Goal: Task Accomplishment & Management: Complete application form

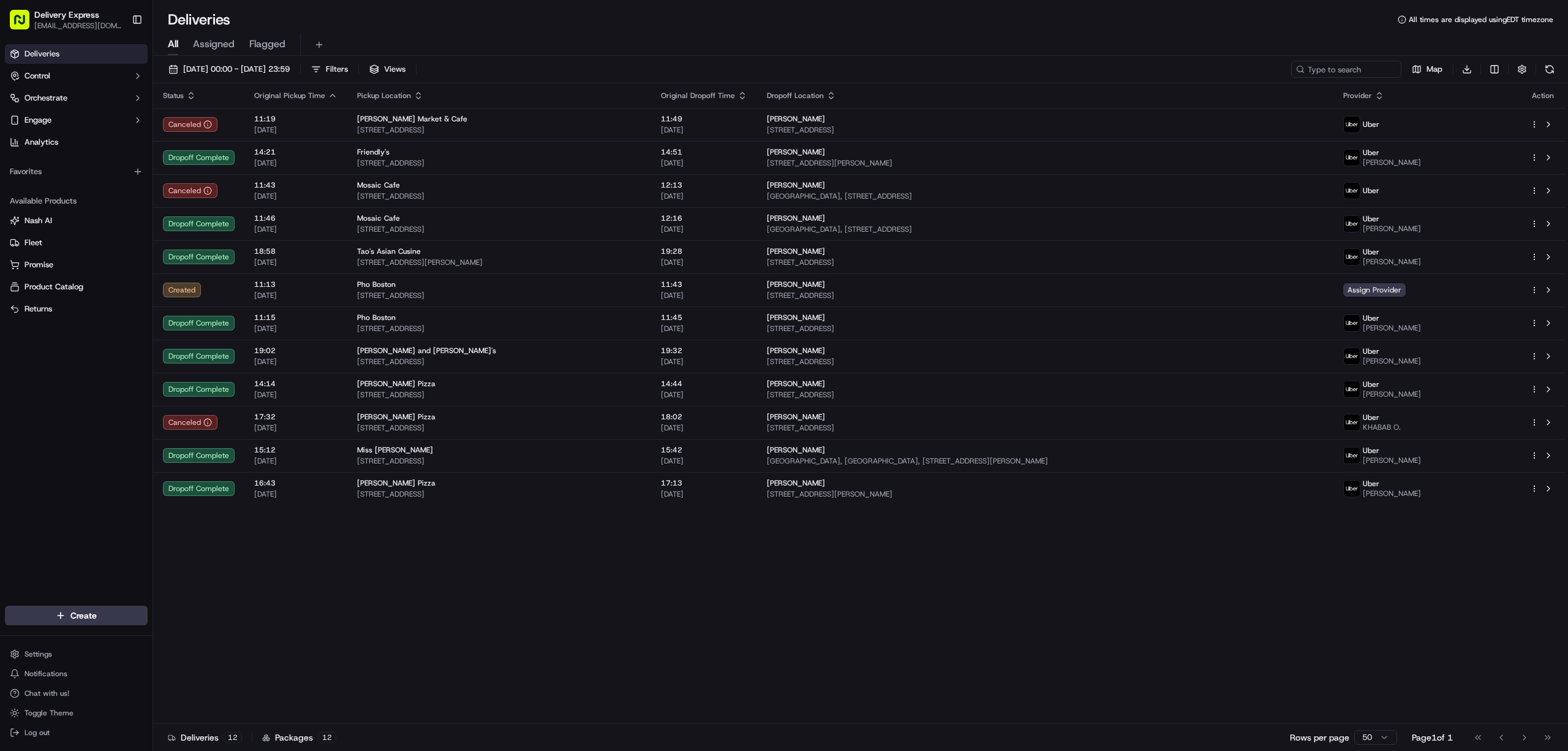
click at [172, 68] on button "[DATE] 00:00 - [DATE] 23:59" at bounding box center [229, 69] width 132 height 17
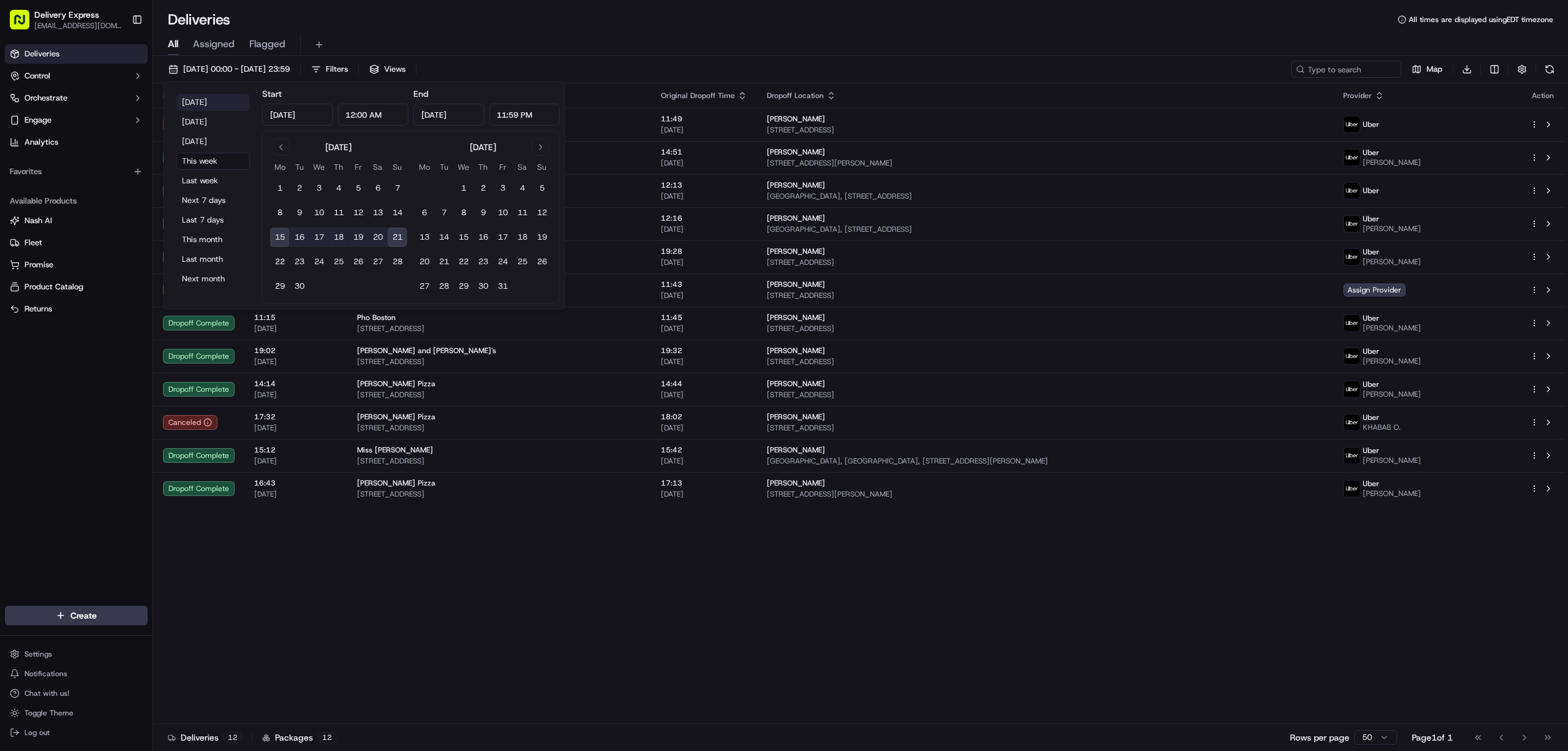
click at [196, 108] on button "Today" at bounding box center [213, 102] width 73 height 17
type input "Sep 21, 2025"
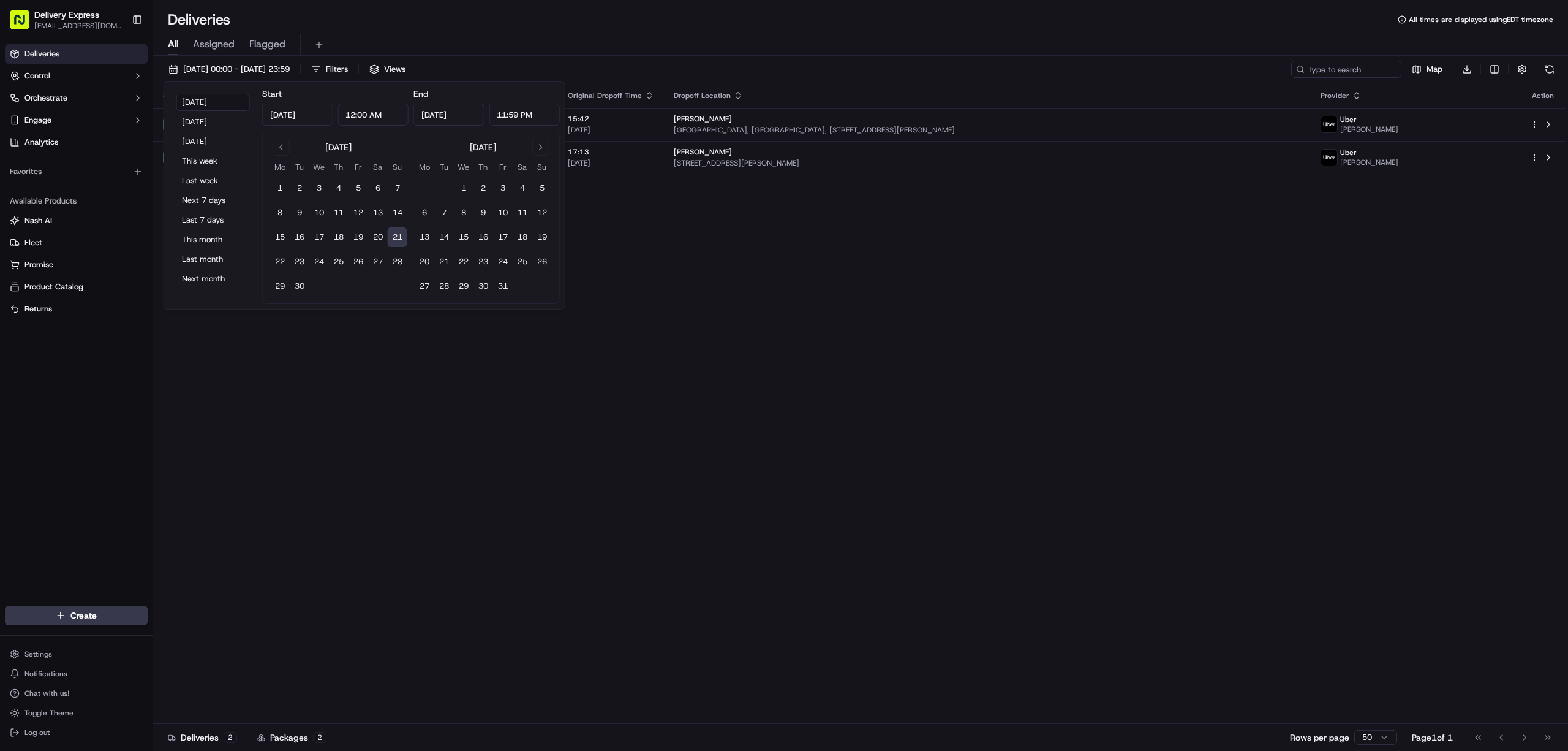
click at [721, 49] on div "All Assigned Flagged" at bounding box center [860, 45] width 1415 height 22
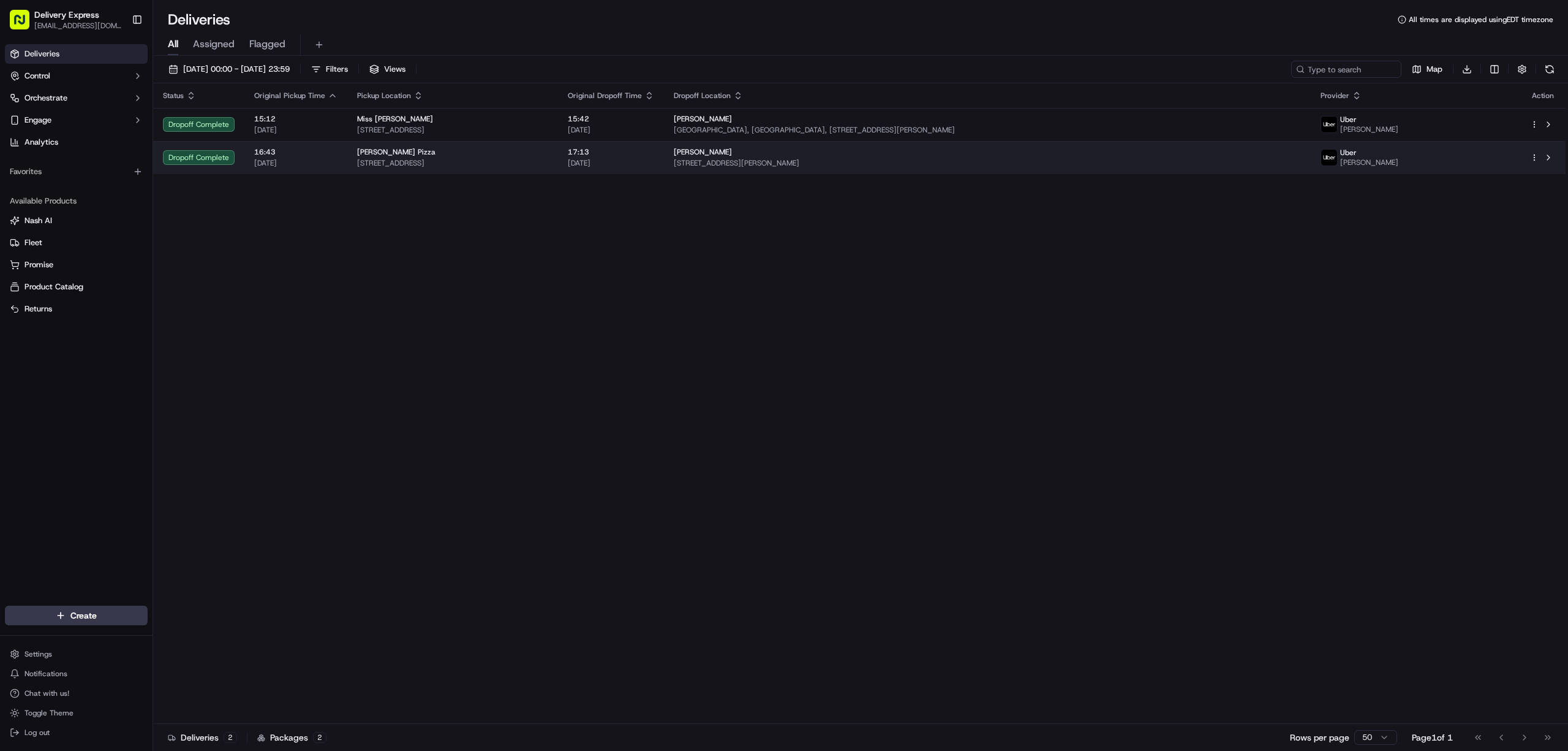
click at [1535, 153] on html "Delivery Express delex01108@yahoo.com Toggle Sidebar Deliveries Control Orchest…" at bounding box center [784, 376] width 1568 height 751
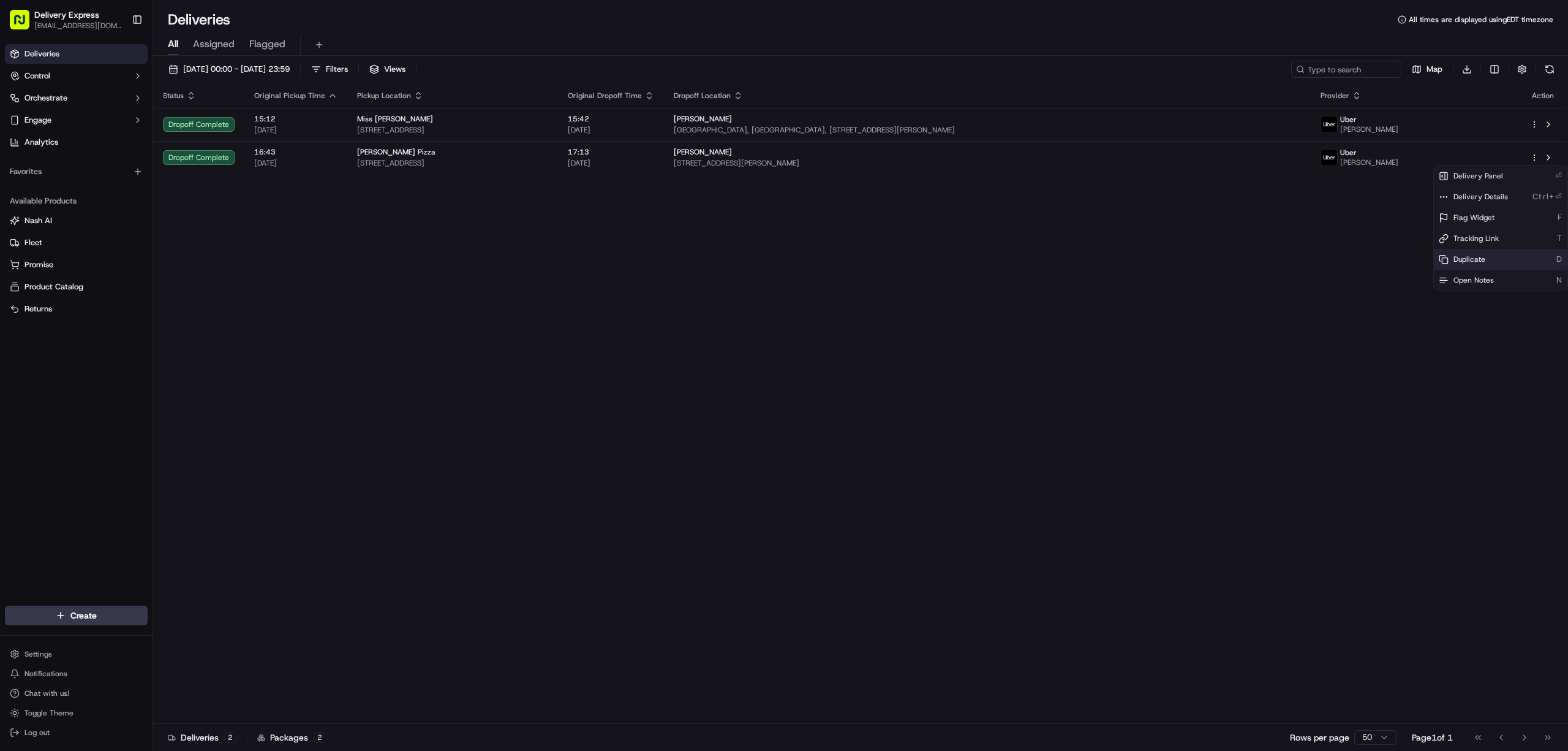
click at [1494, 261] on div "Duplicate D" at bounding box center [1501, 259] width 134 height 21
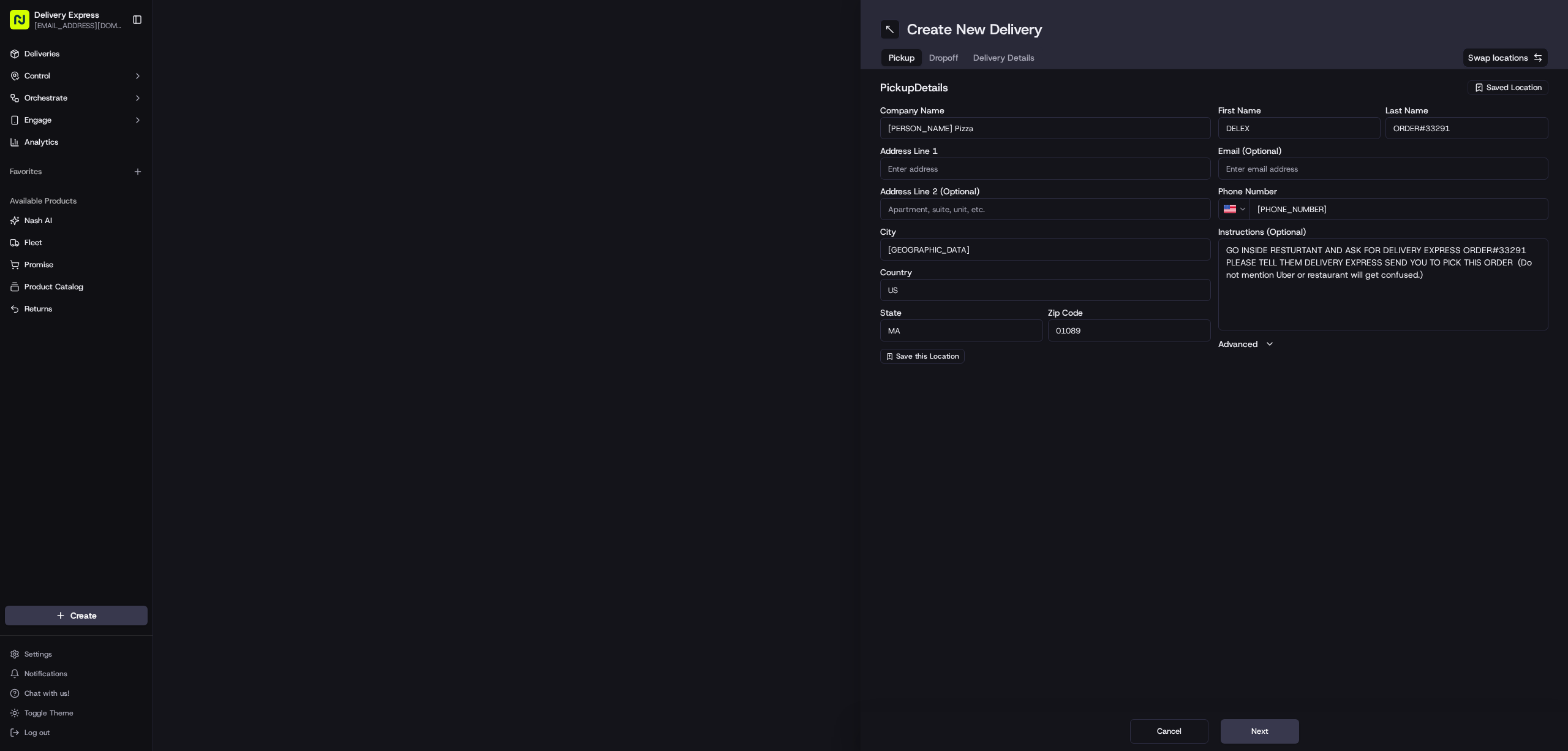
type input "[STREET_ADDRESS]"
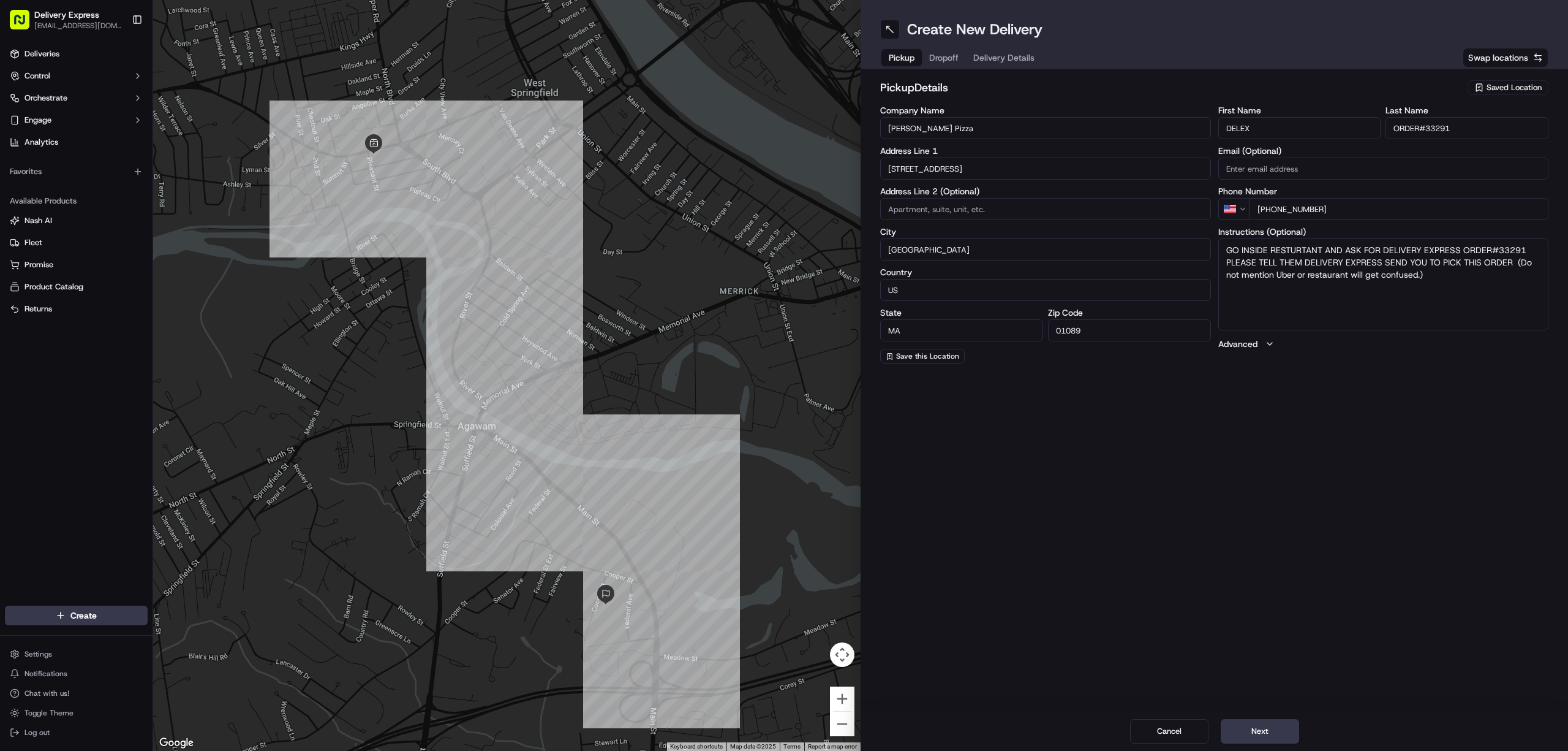
drag, startPoint x: 1427, startPoint y: 128, endPoint x: 1454, endPoint y: 134, distance: 27.7
click at [1454, 134] on input "ORDER#33291" at bounding box center [1467, 128] width 163 height 22
paste input "33293"
type input "ORDER#33293"
drag, startPoint x: 1496, startPoint y: 251, endPoint x: 1530, endPoint y: 251, distance: 34.0
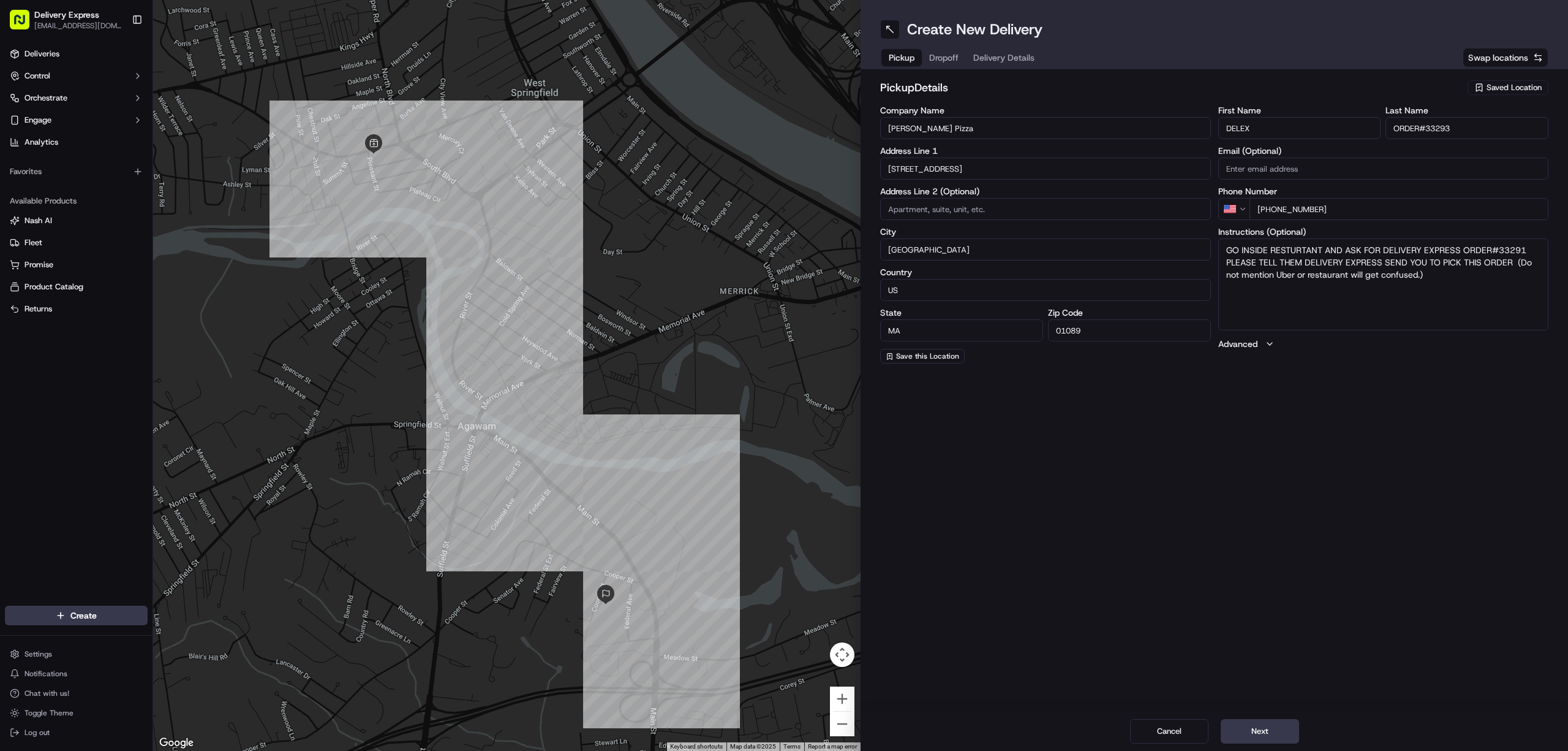
click at [1530, 251] on textarea "GO INSIDE RESTURTANT AND ASK FOR DELIVERY EXPRESS ORDER#33291 PLEASE TELL THEM …" at bounding box center [1384, 285] width 331 height 92
paste textarea "33293"
type textarea "GO INSIDE RESTURTANT AND ASK FOR DELIVERY EXPRESS ORDER#33293 PLEASE TELL THEM …"
click at [941, 55] on button "Dropoff" at bounding box center [944, 57] width 44 height 17
click at [956, 167] on input "55 Cooper St" at bounding box center [1045, 168] width 331 height 22
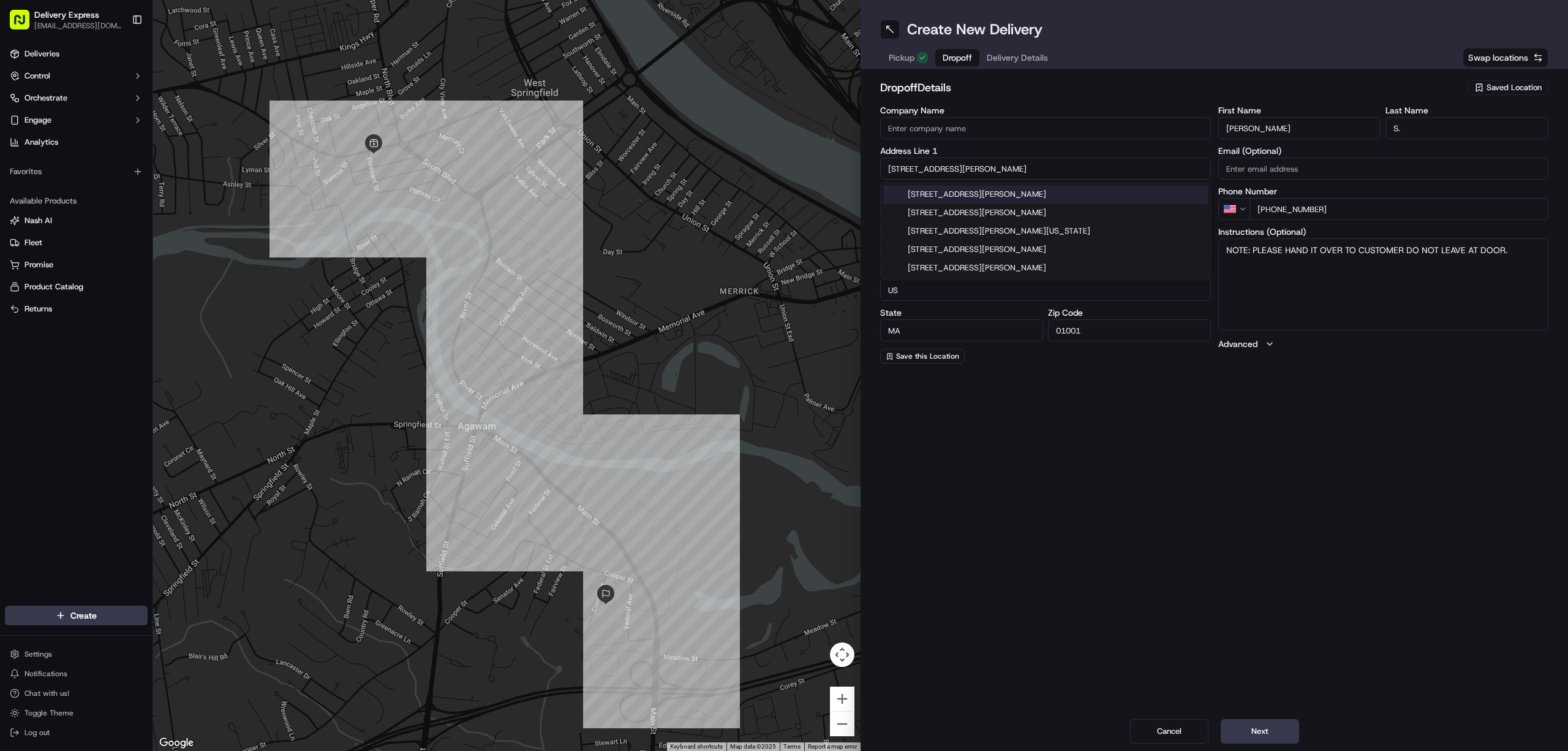
click at [956, 167] on input "55 Cooper St" at bounding box center [1045, 168] width 331 height 22
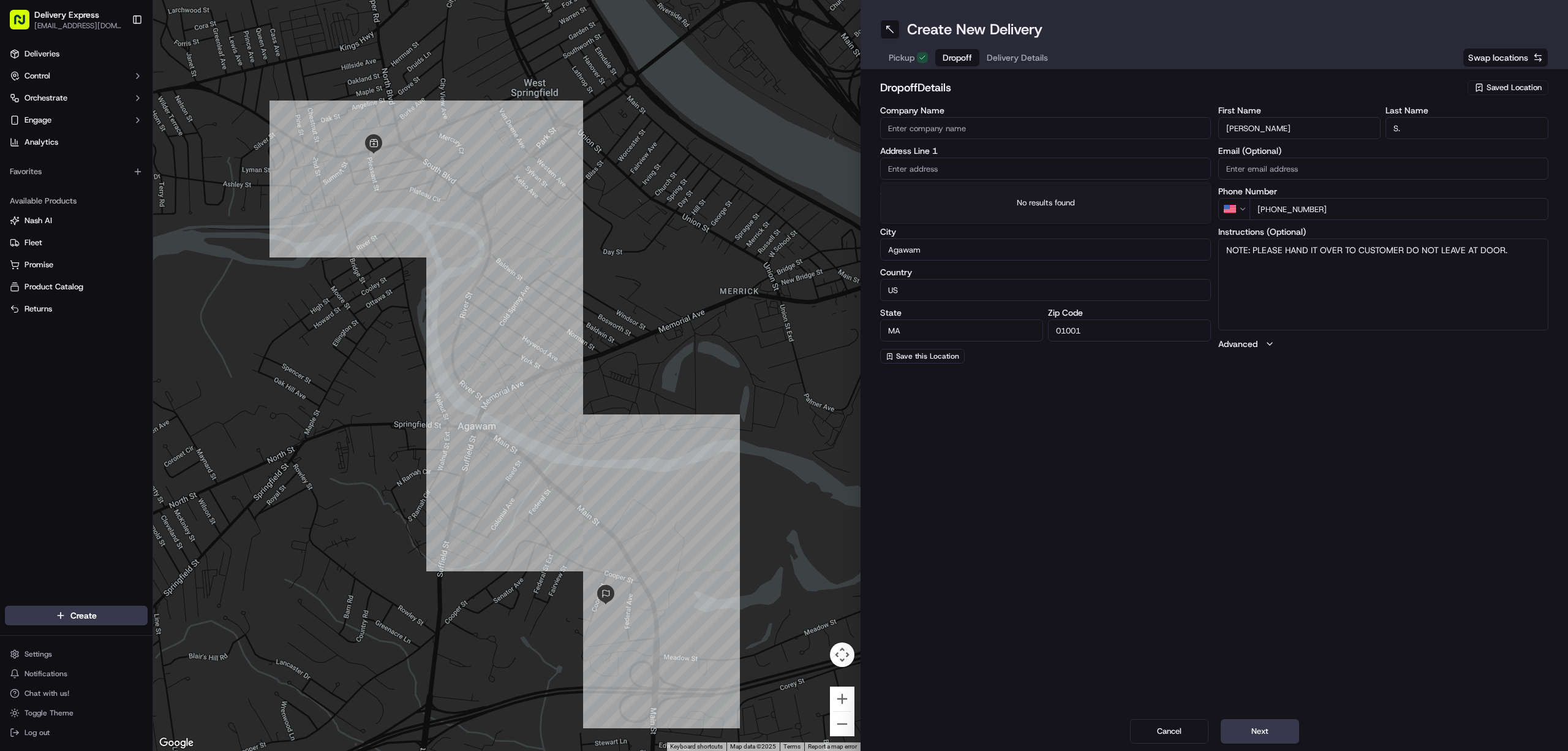
paste input "22 Irving St, Fl2, West Springfield, 01089"
click at [976, 197] on div "22 Irving St fl 2, West Springfield, MA 01089" at bounding box center [1045, 195] width 325 height 18
type input "[STREET_ADDRESS]"
type input "fl 2"
type input "West Springfield"
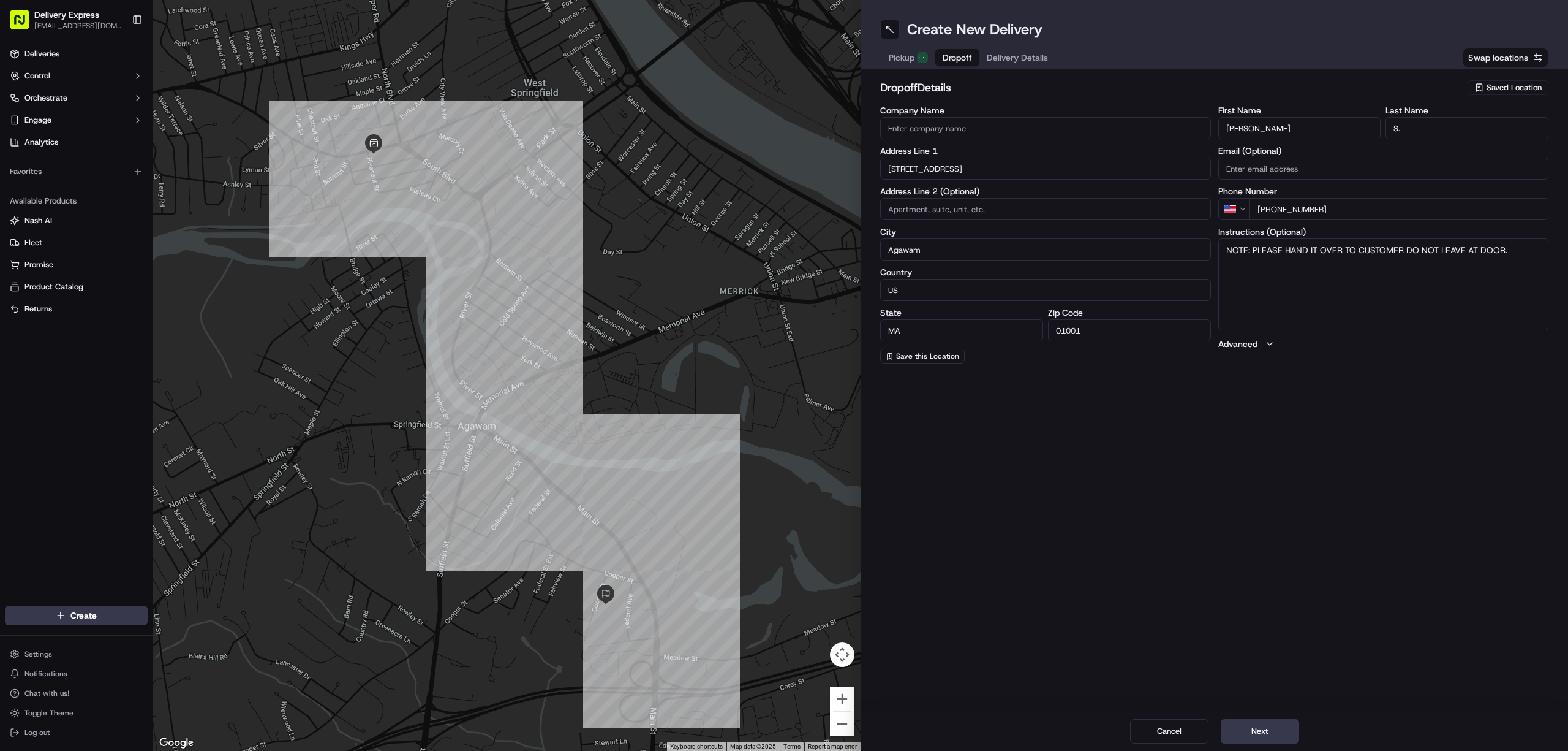
type input "United States"
type input "01089"
type input "22 Irving Street"
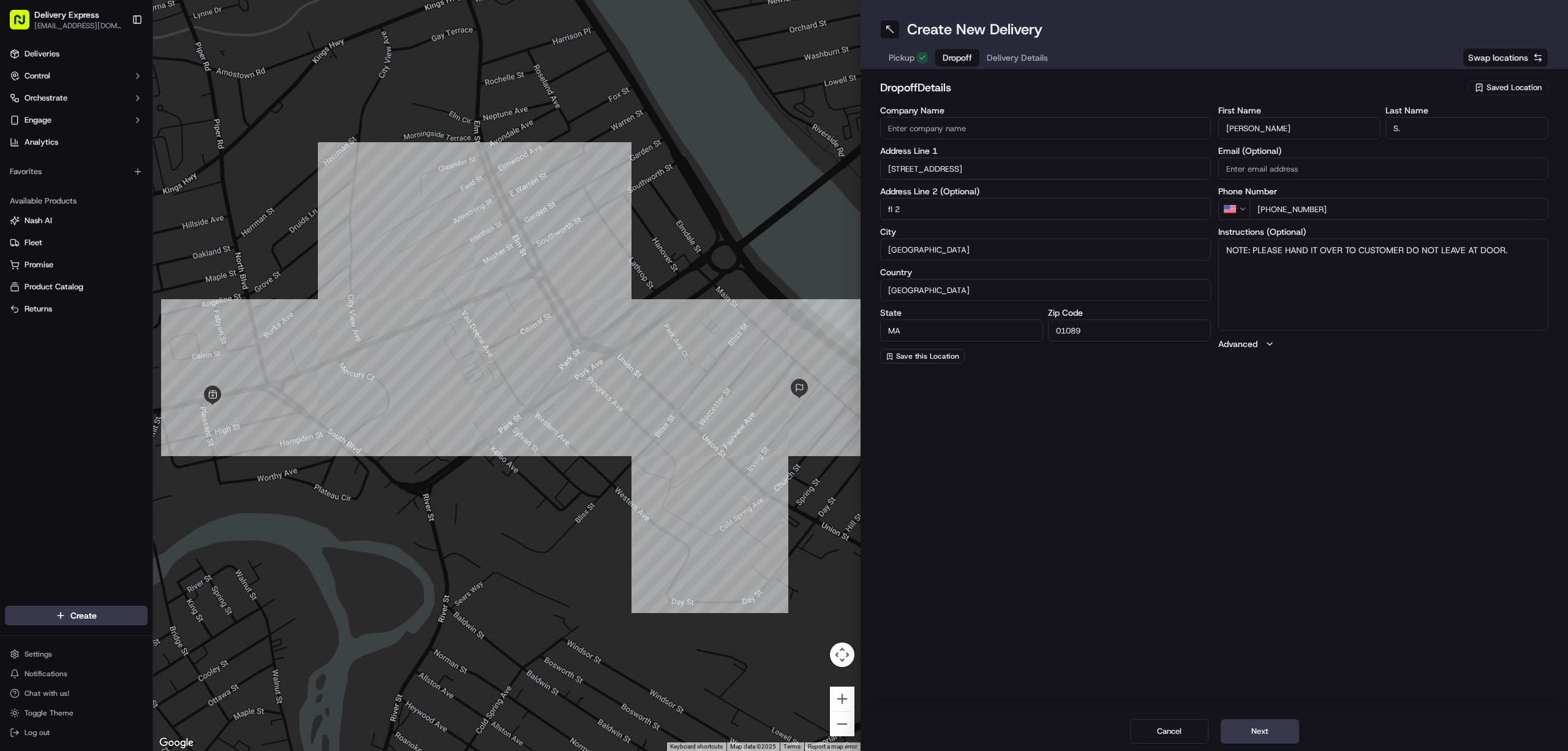
click at [1260, 130] on input "Emily" at bounding box center [1299, 128] width 163 height 22
click at [1446, 128] on input "S." at bounding box center [1467, 128] width 163 height 22
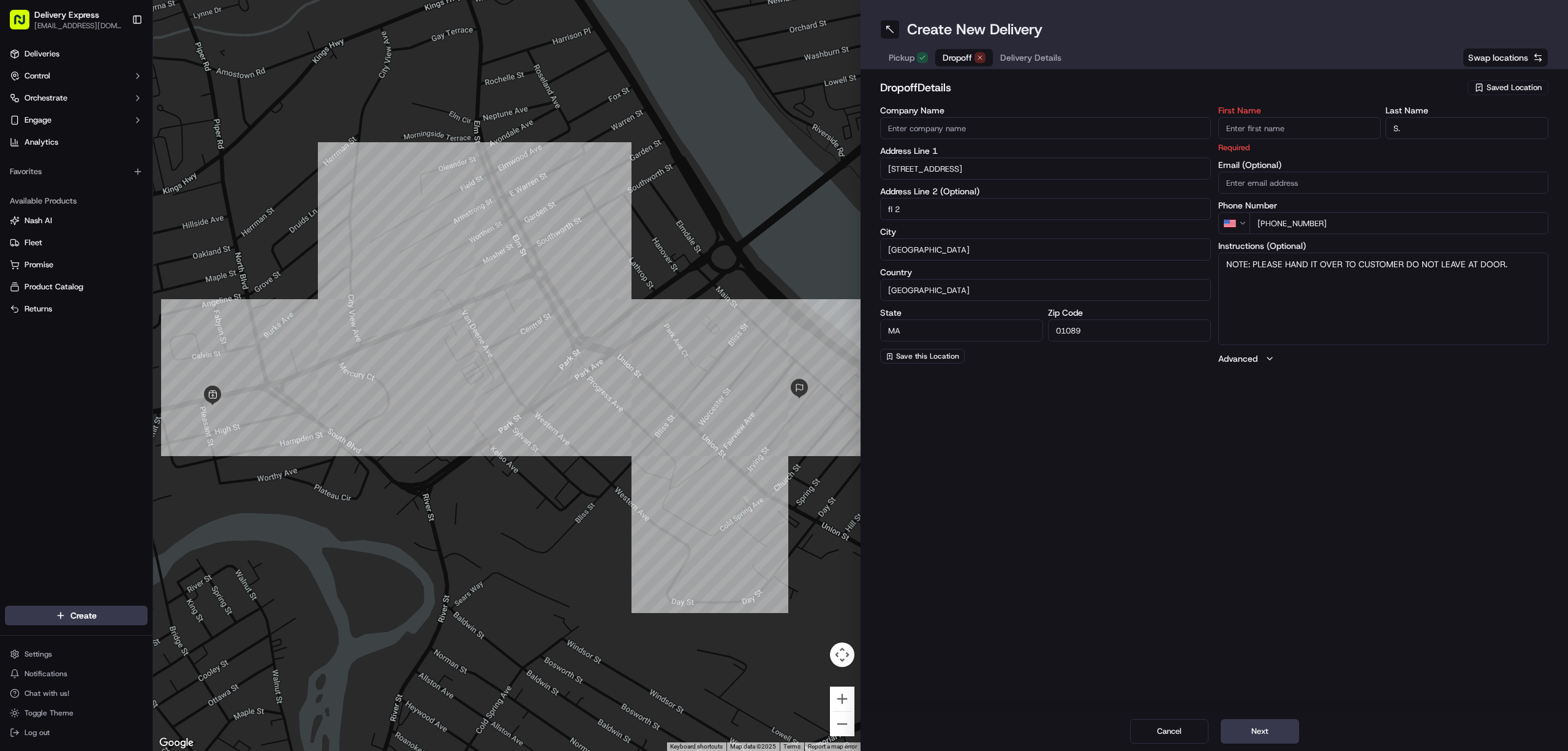
click at [1446, 128] on input "S." at bounding box center [1467, 128] width 163 height 22
click at [1254, 122] on input "First Name" at bounding box center [1299, 128] width 163 height 22
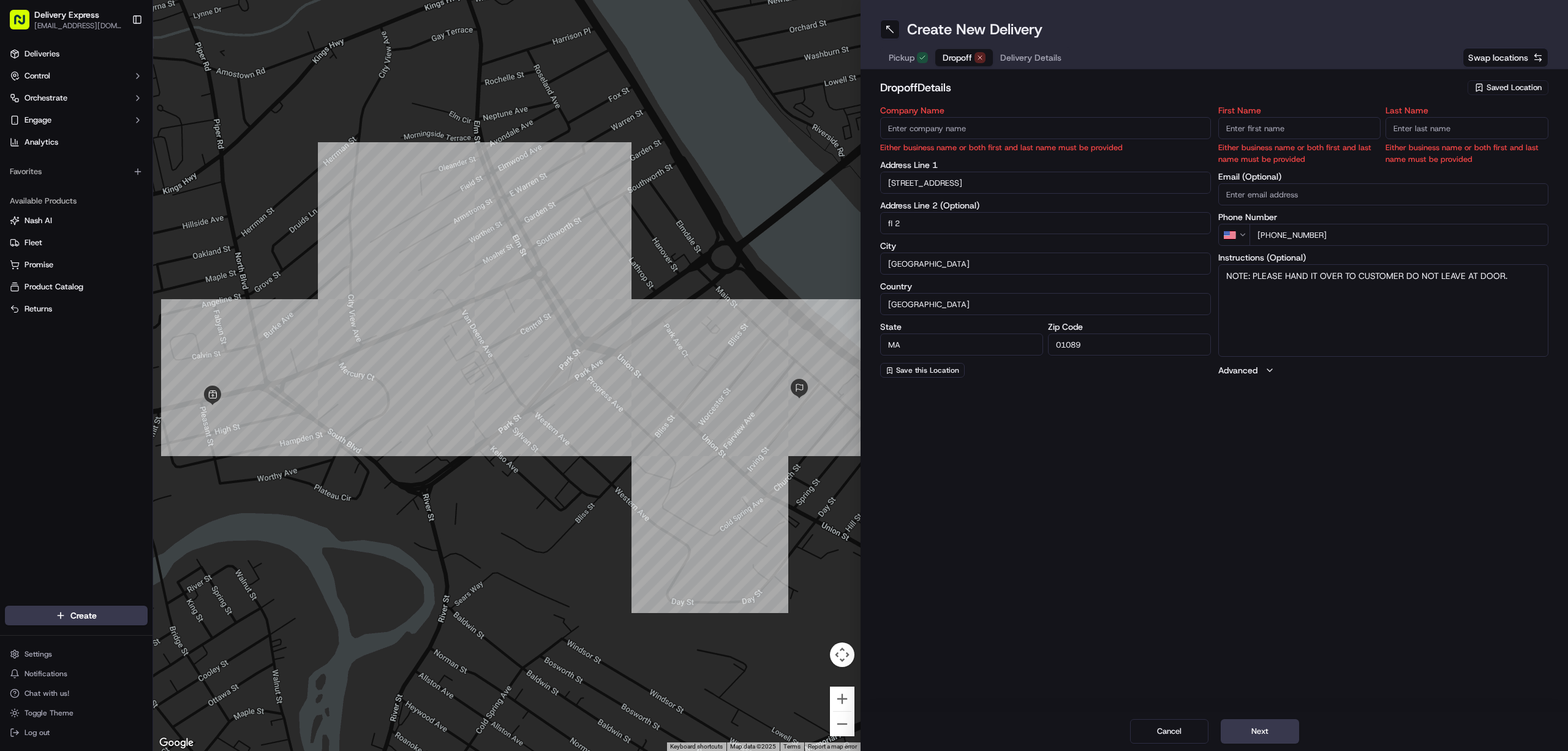
paste input "[PERSON_NAME]"
drag, startPoint x: 1245, startPoint y: 130, endPoint x: 1260, endPoint y: 130, distance: 15.0
click at [1260, 130] on input "Luke" at bounding box center [1299, 128] width 163 height 22
type input "Luke"
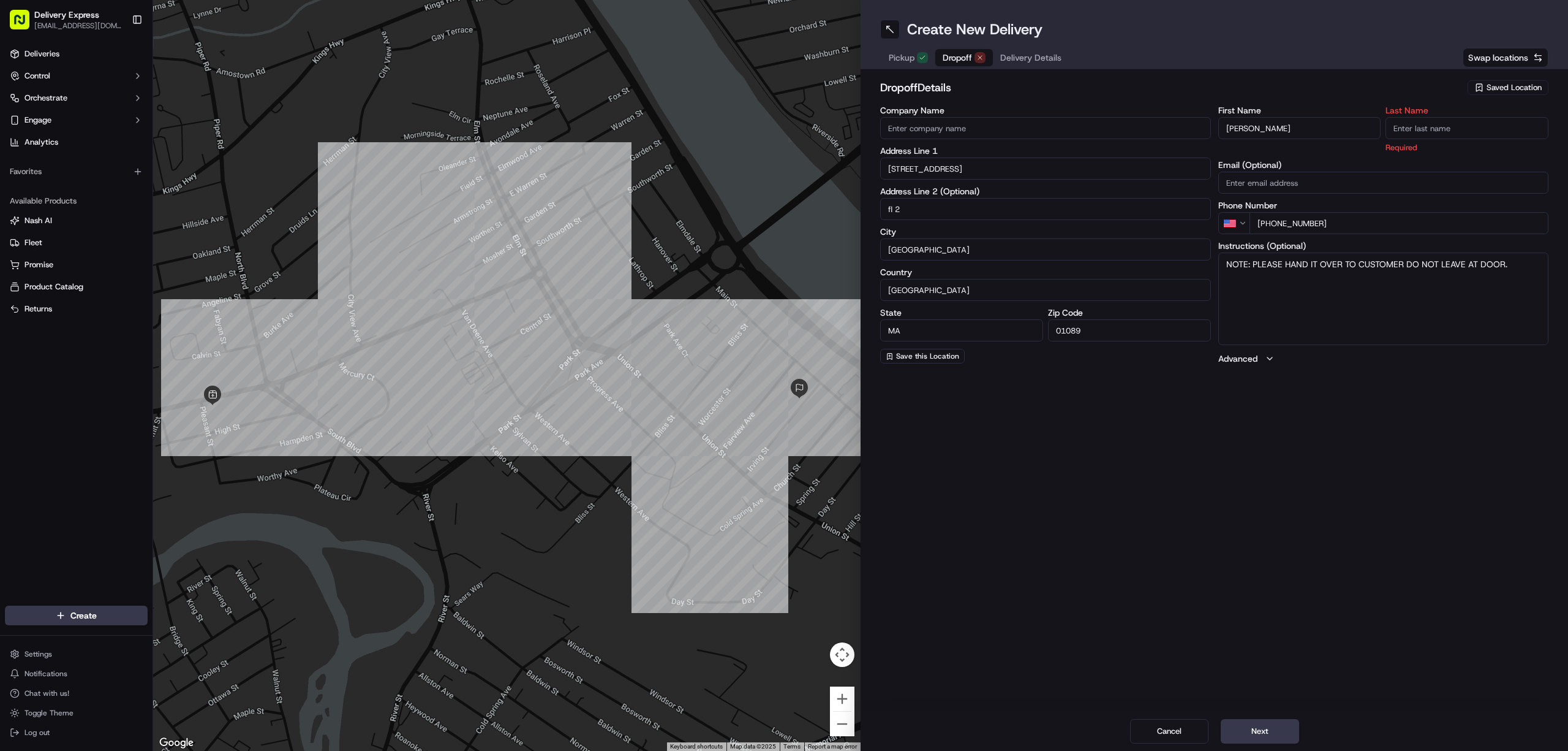
click at [1401, 130] on input "Last Name" at bounding box center [1467, 128] width 163 height 22
paste input "B."
type input "B."
click at [1030, 55] on span "Delivery Details" at bounding box center [1031, 58] width 61 height 13
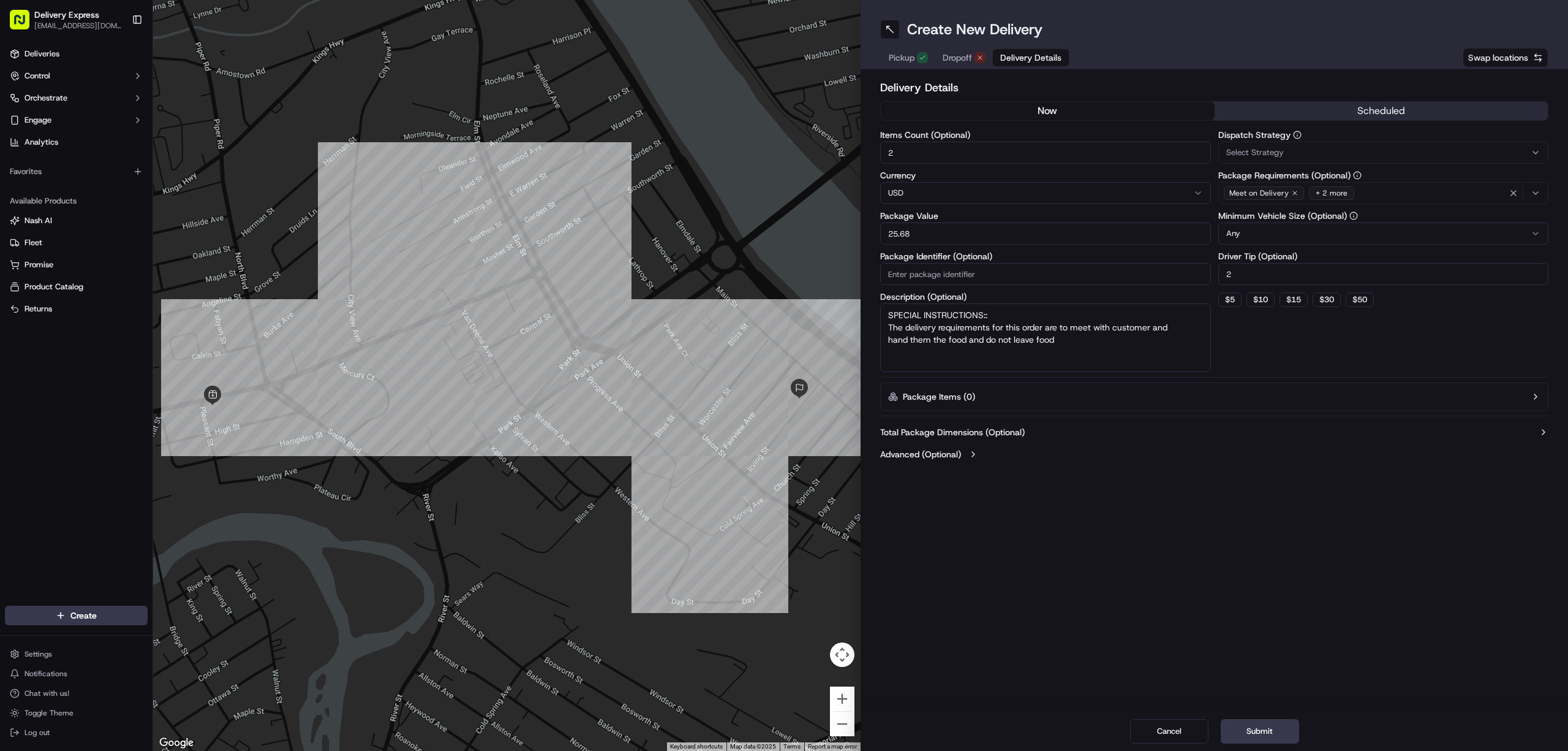
click at [905, 152] on input "2" at bounding box center [1045, 152] width 331 height 22
type input "8"
click at [924, 231] on input "25.68" at bounding box center [1045, 233] width 331 height 22
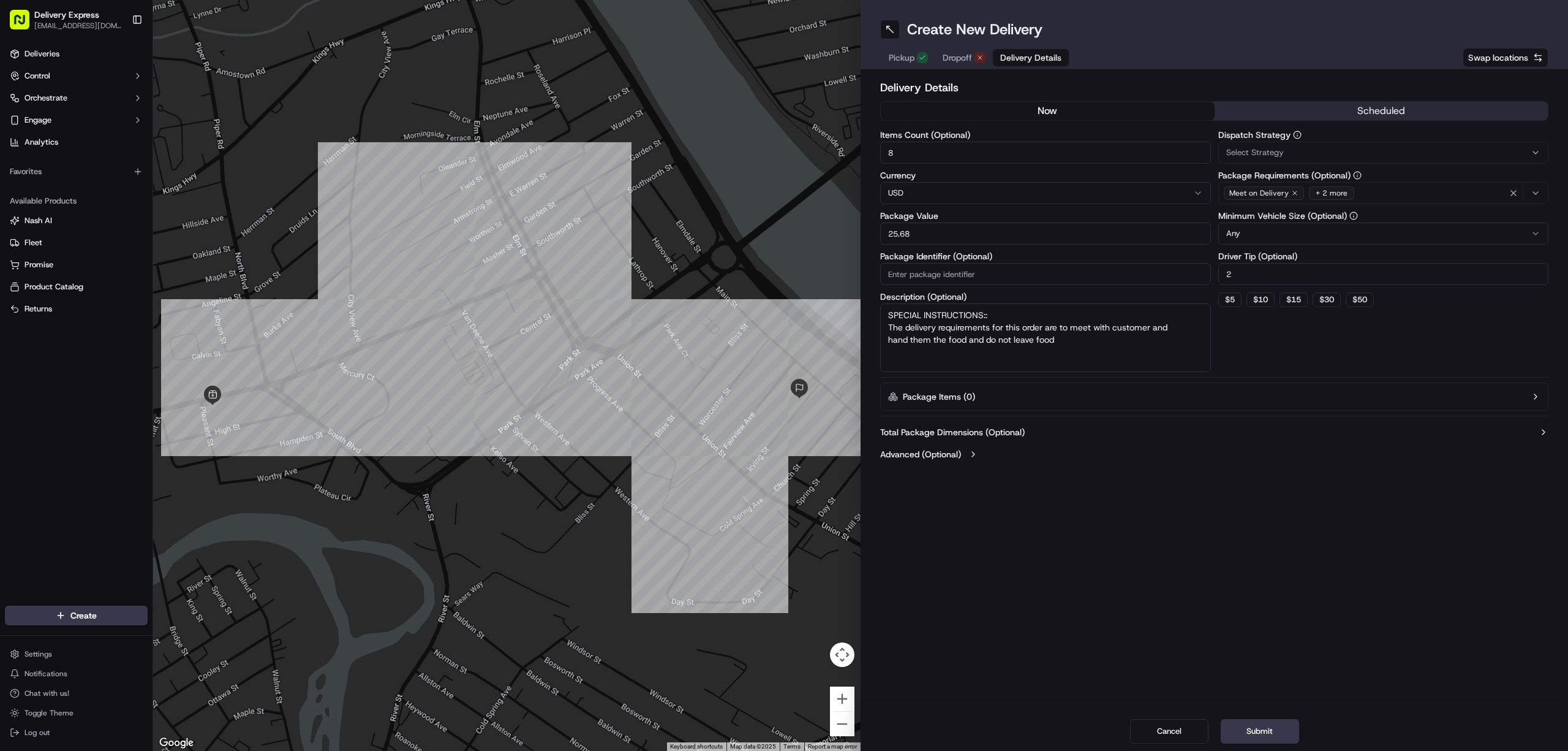
click at [924, 231] on input "25.68" at bounding box center [1045, 233] width 331 height 22
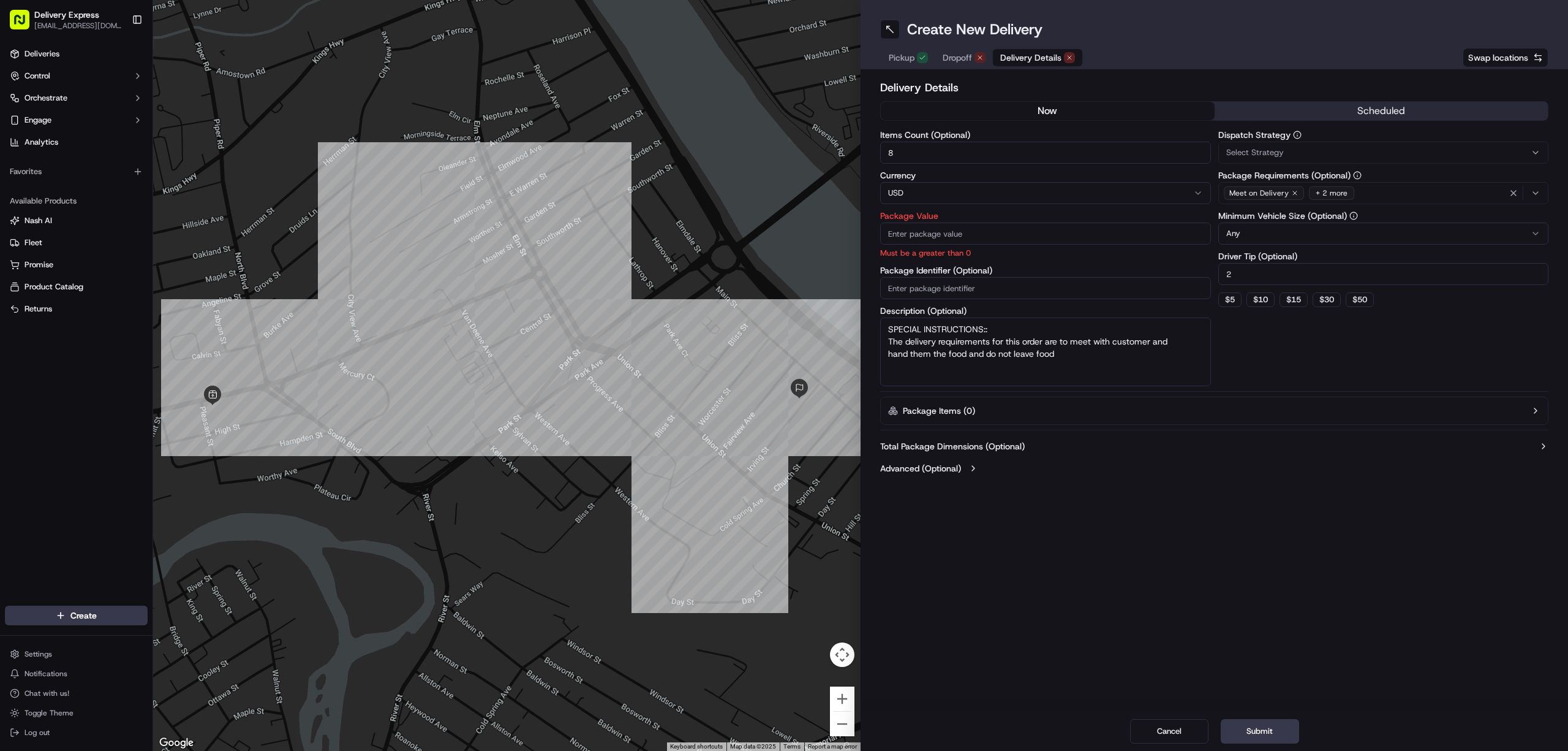
click at [922, 232] on input "Package Value" at bounding box center [1045, 233] width 331 height 22
paste input "70.47"
type input "70.47"
click at [1281, 348] on div "Dispatch Strategy Select Strategy Package Requirements (Optional) Meet on Deliv…" at bounding box center [1384, 258] width 331 height 255
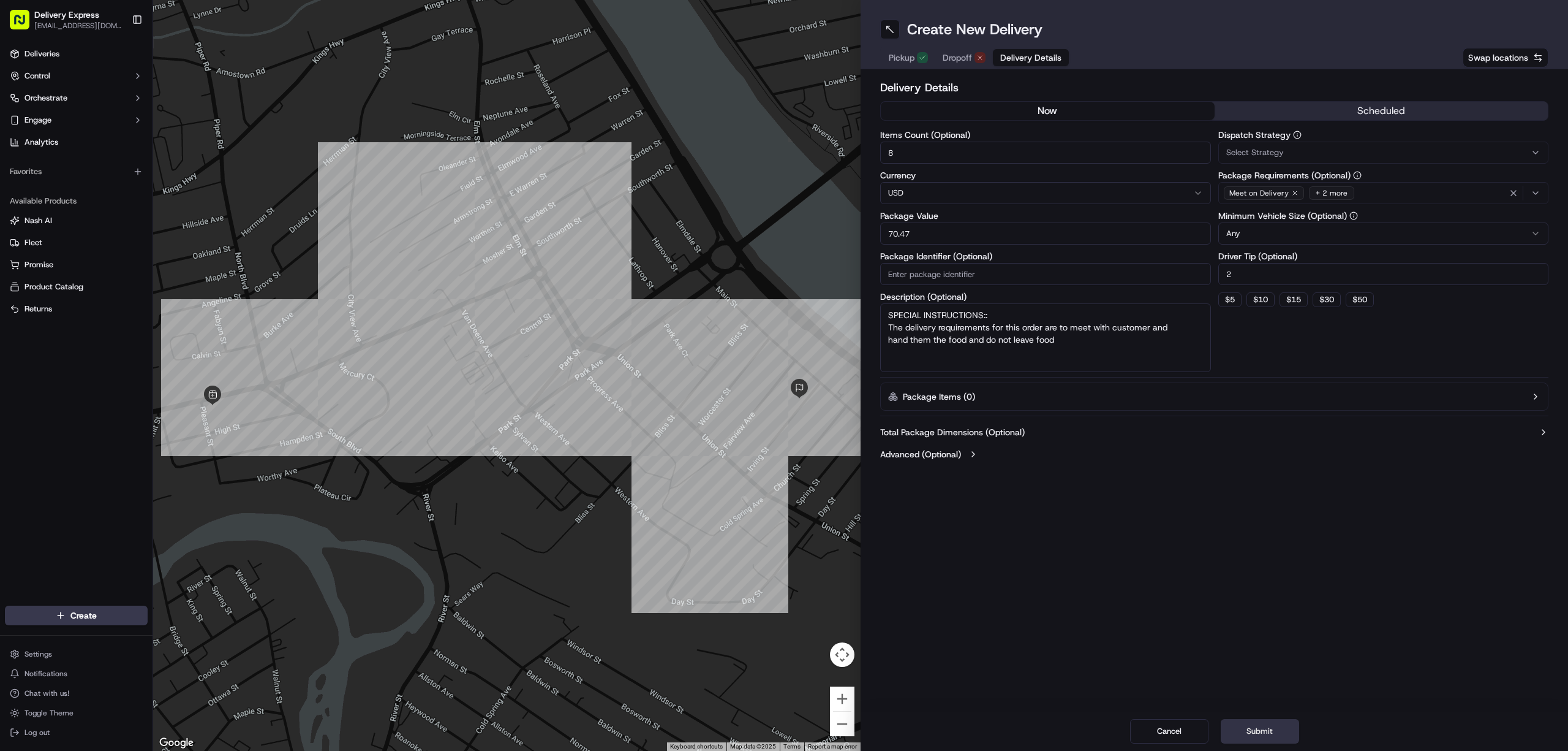
click at [1249, 727] on button "Submit" at bounding box center [1260, 731] width 79 height 24
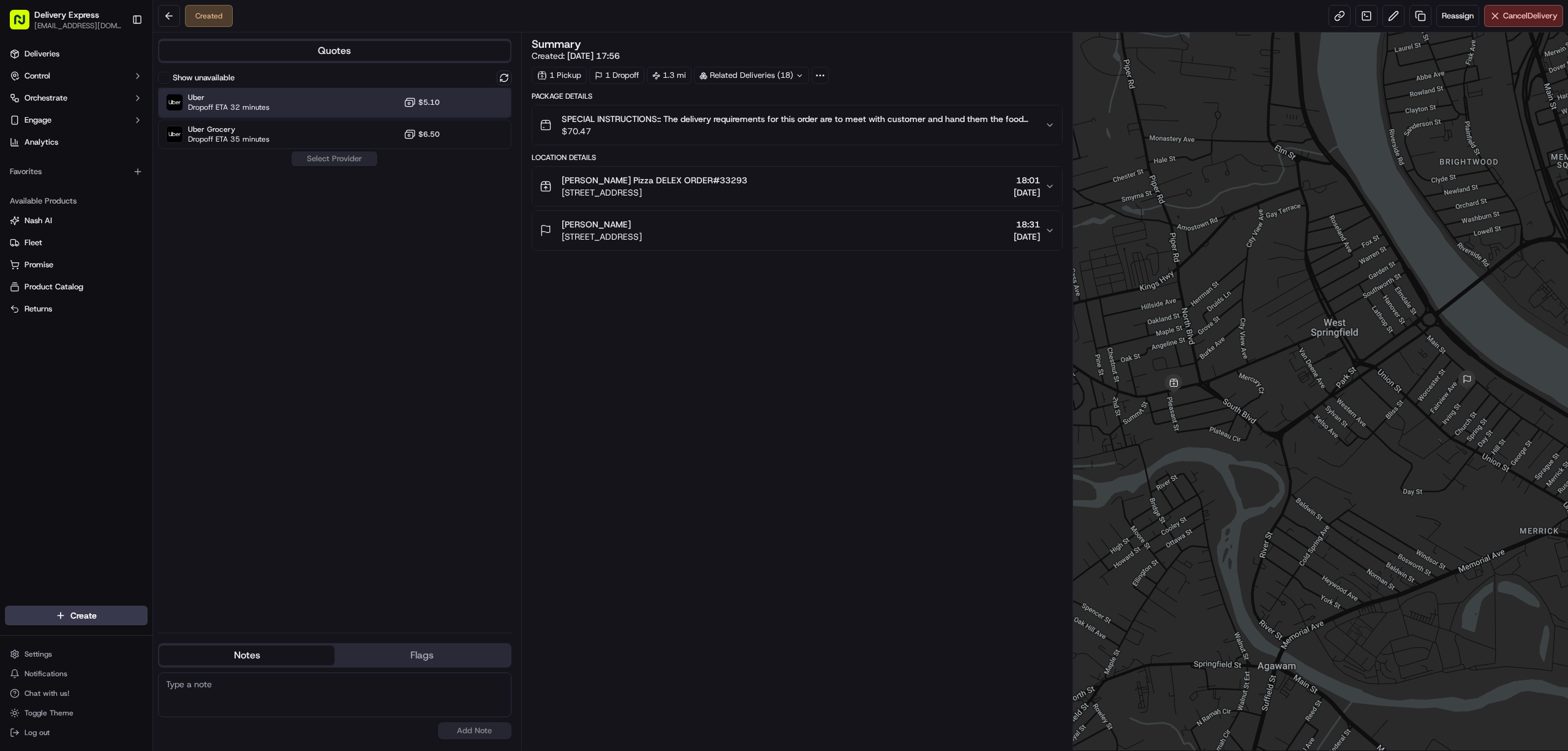
click at [301, 103] on div "Uber Dropoff ETA 32 minutes $5.10" at bounding box center [335, 102] width 354 height 30
click at [316, 155] on button "Assign Provider" at bounding box center [335, 158] width 87 height 14
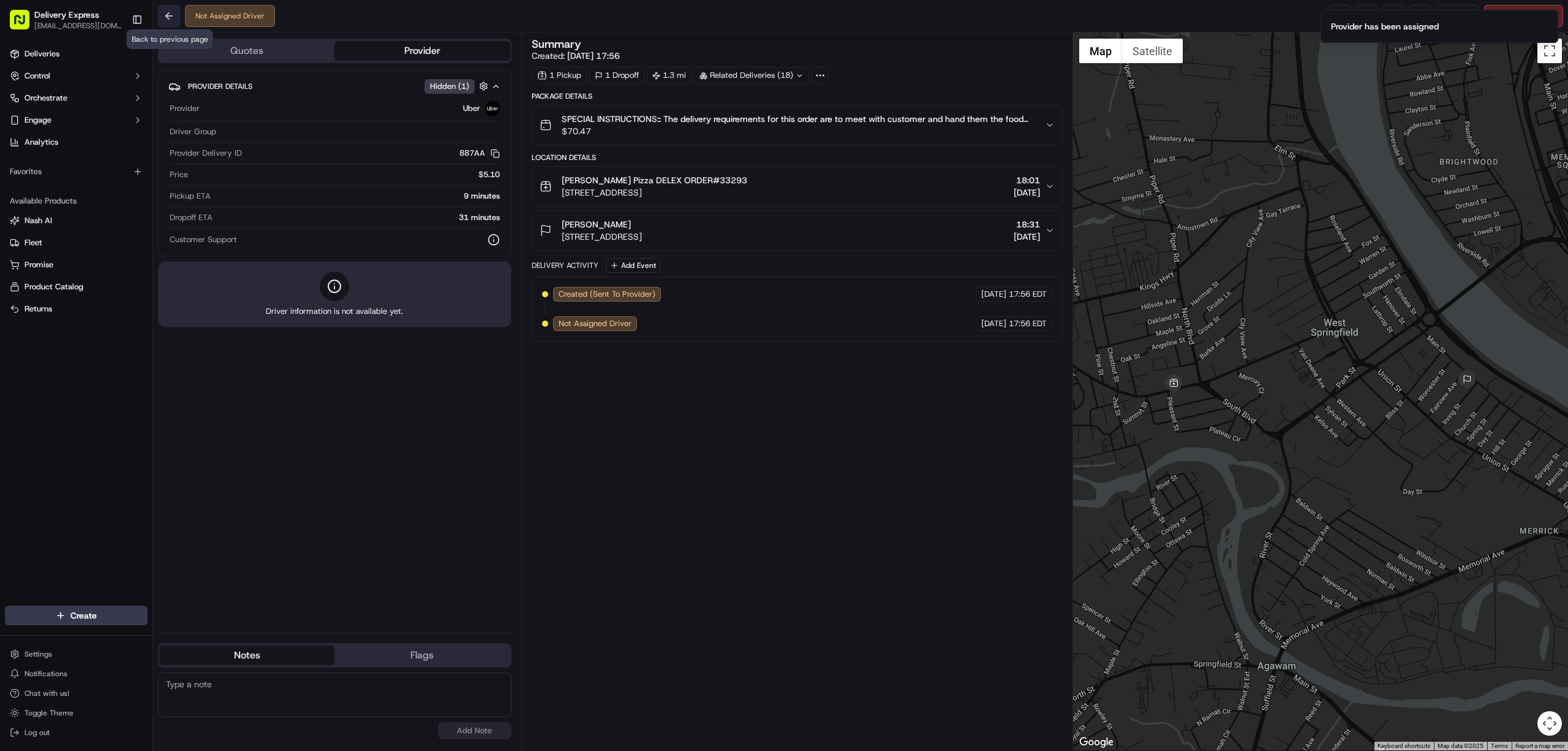
click at [168, 14] on button at bounding box center [169, 15] width 22 height 22
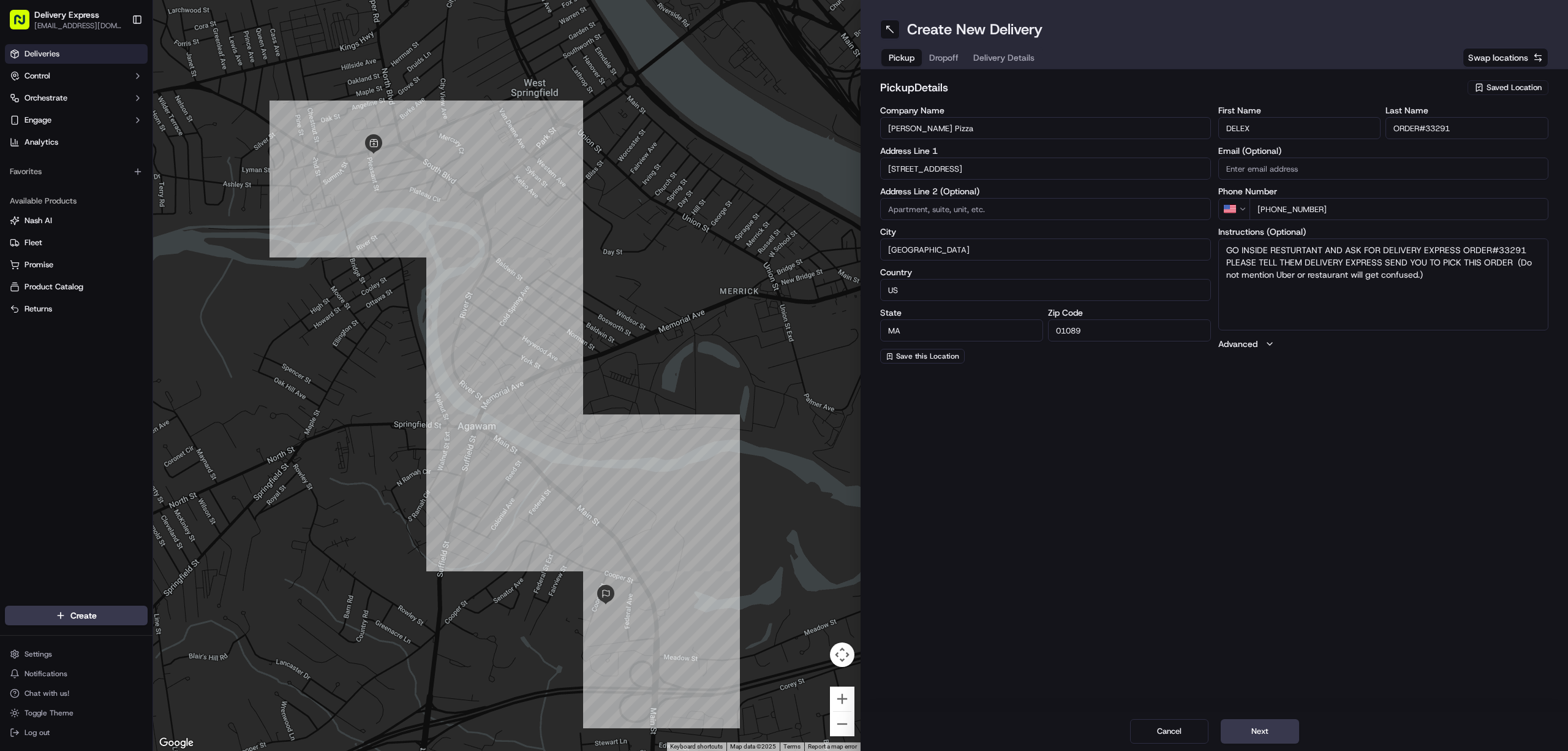
click at [48, 56] on span "Deliveries" at bounding box center [42, 54] width 35 height 11
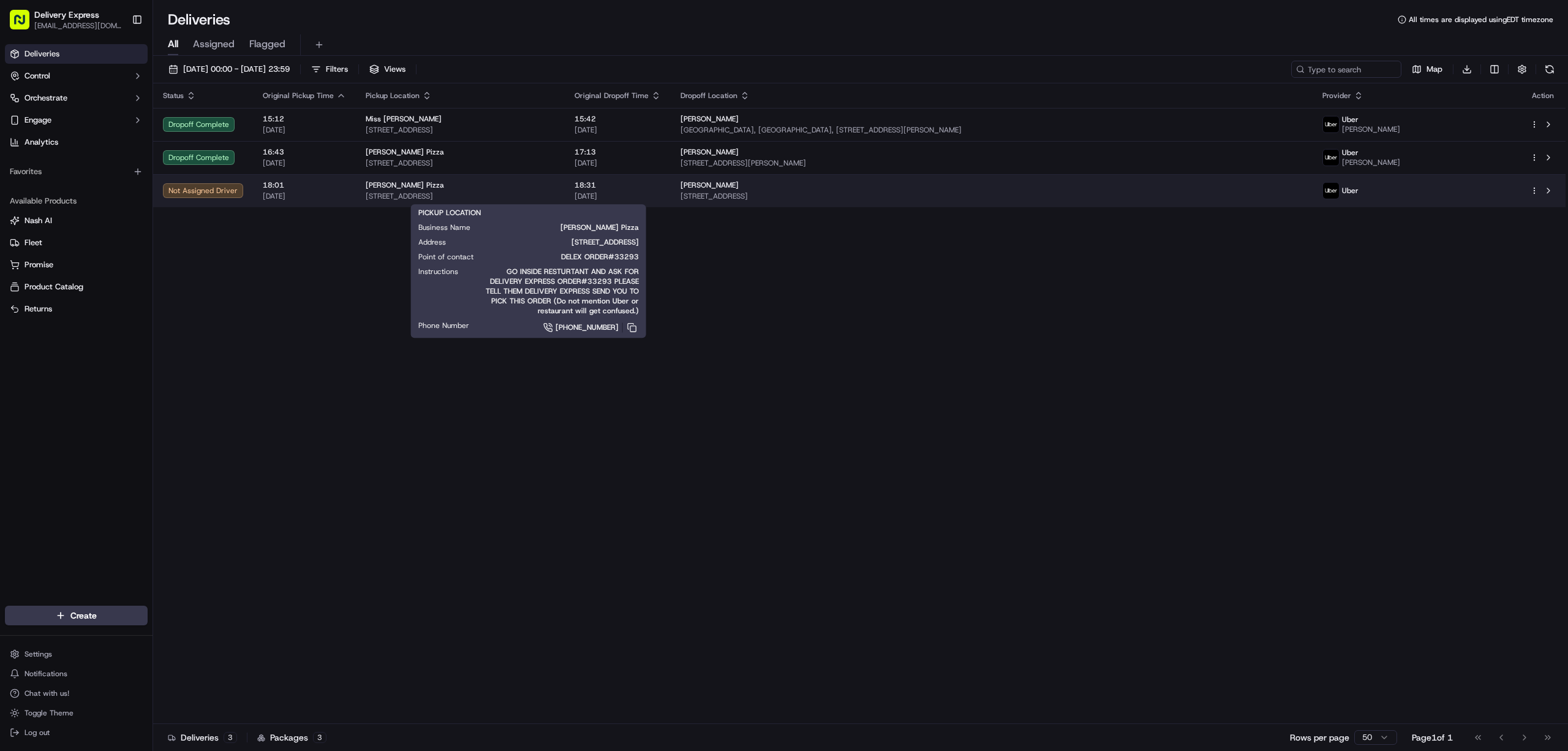
click at [555, 189] on div "[PERSON_NAME] Pizza" at bounding box center [459, 185] width 189 height 10
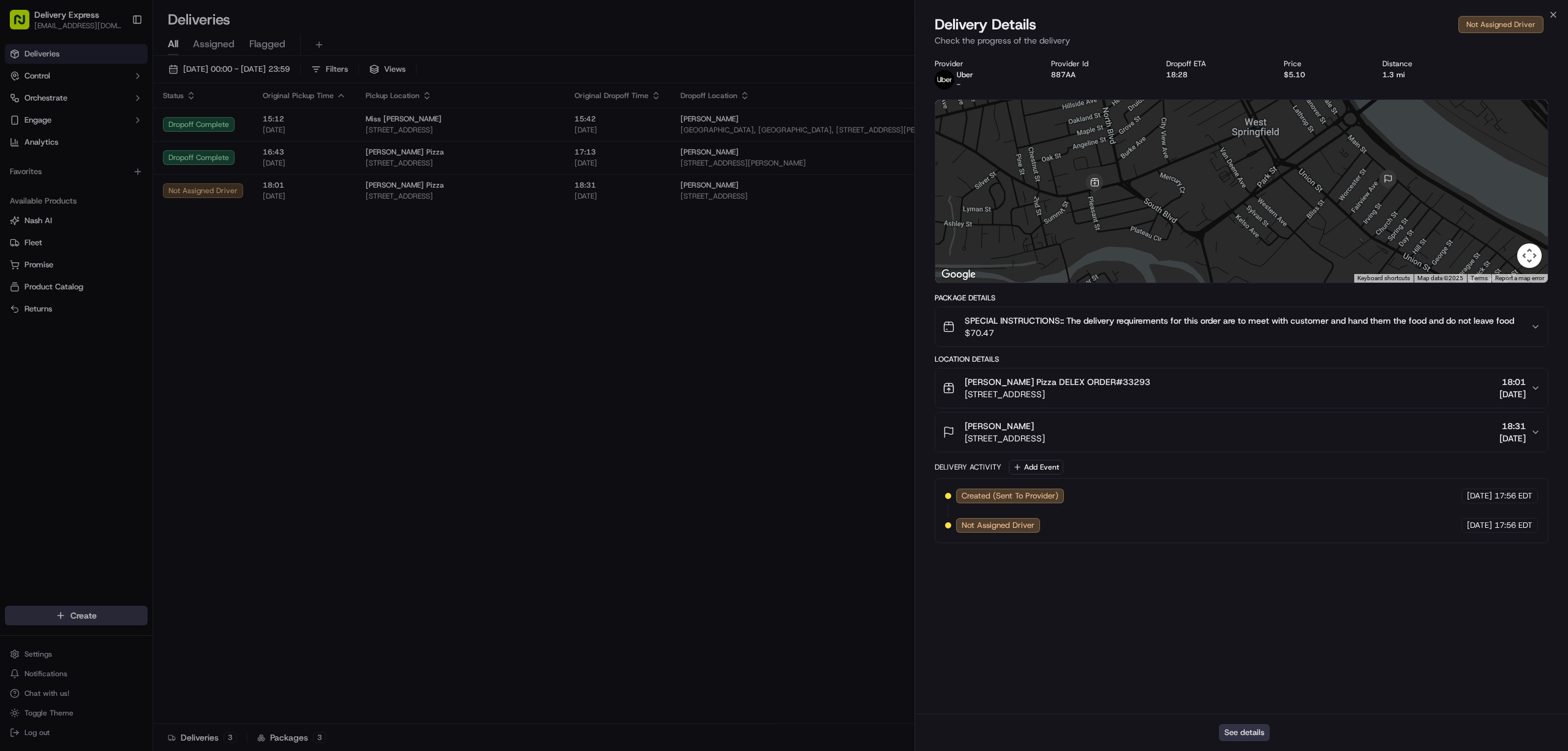
click at [1251, 731] on button "See details" at bounding box center [1244, 732] width 51 height 17
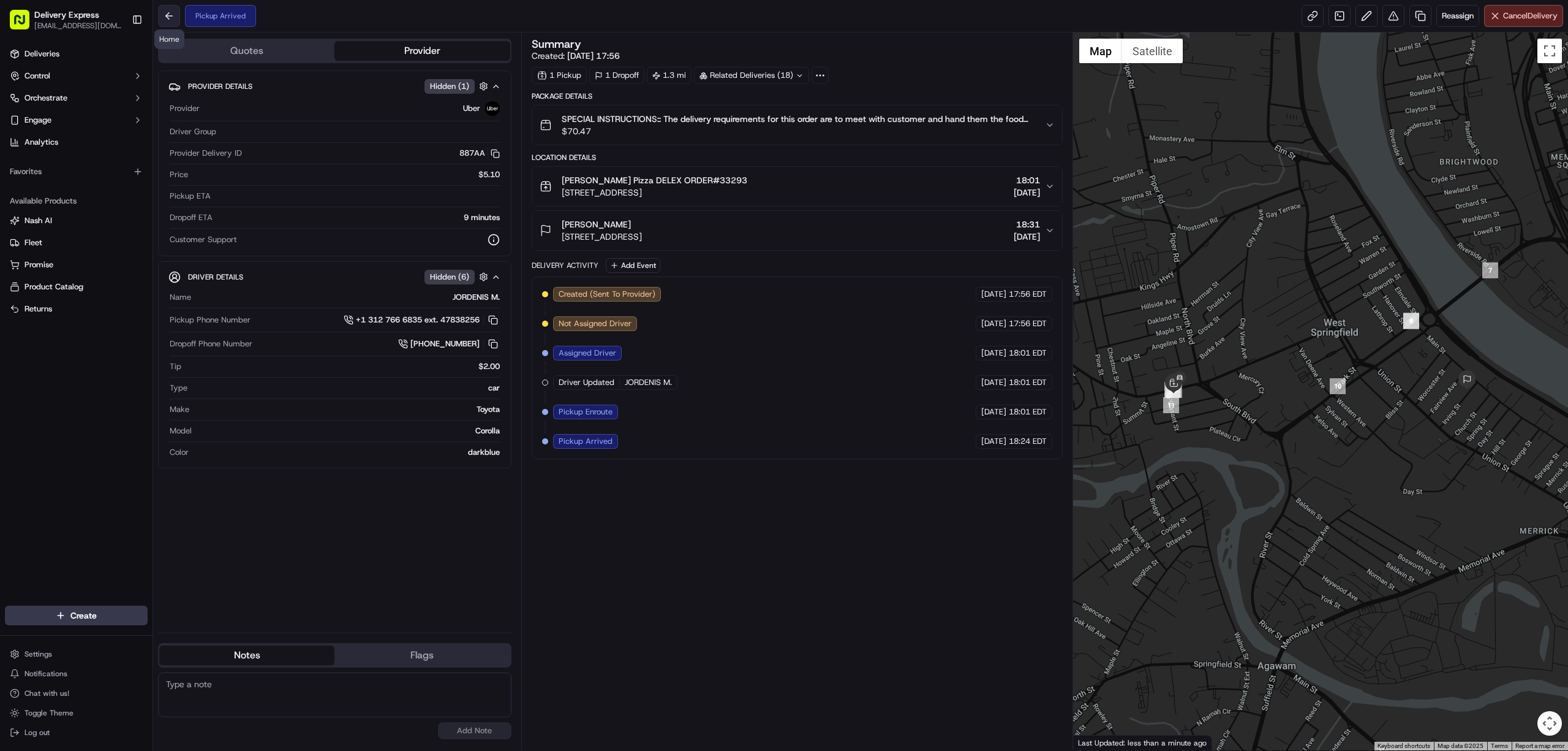
click at [168, 18] on button at bounding box center [169, 15] width 22 height 22
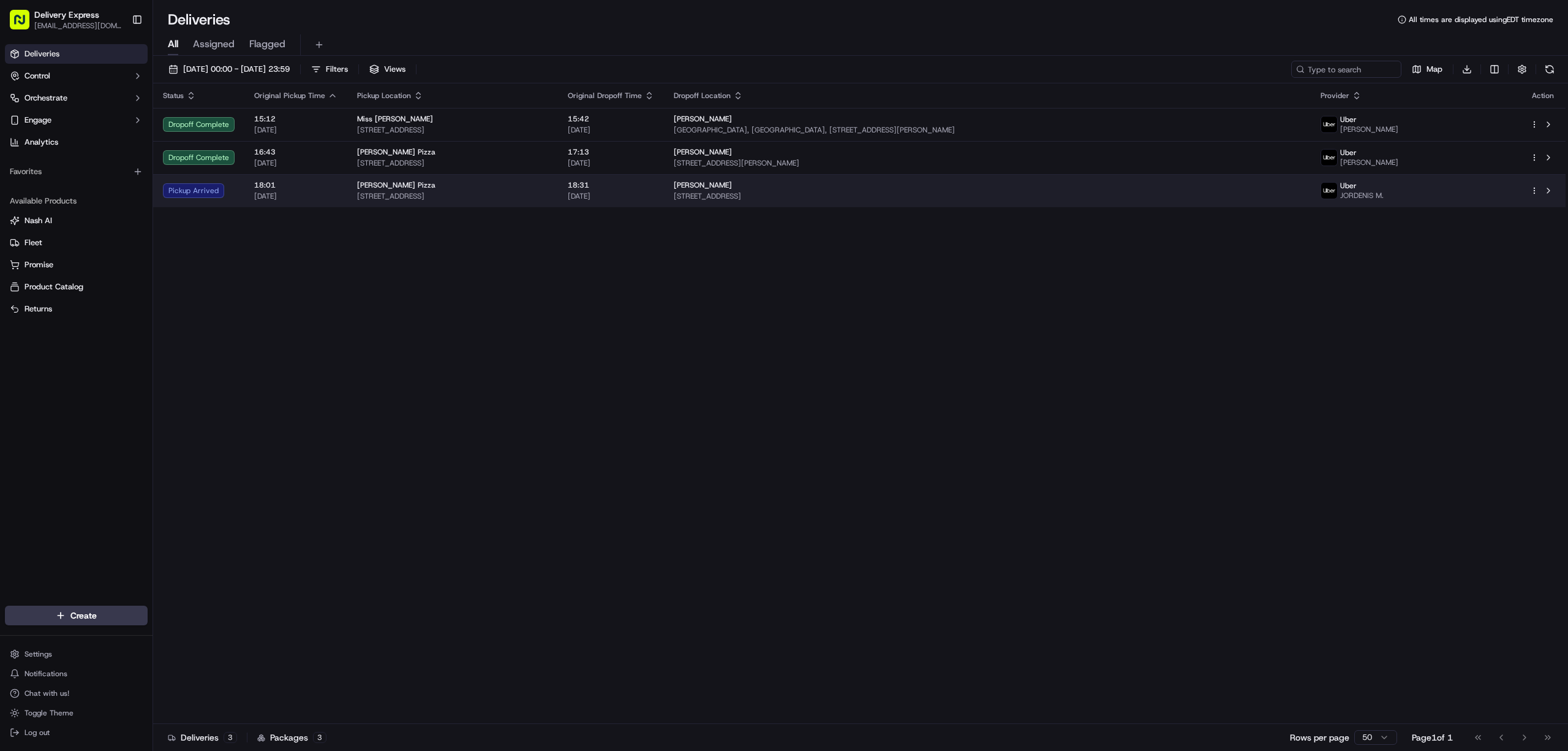
click at [548, 195] on span "[STREET_ADDRESS]" at bounding box center [452, 195] width 191 height 10
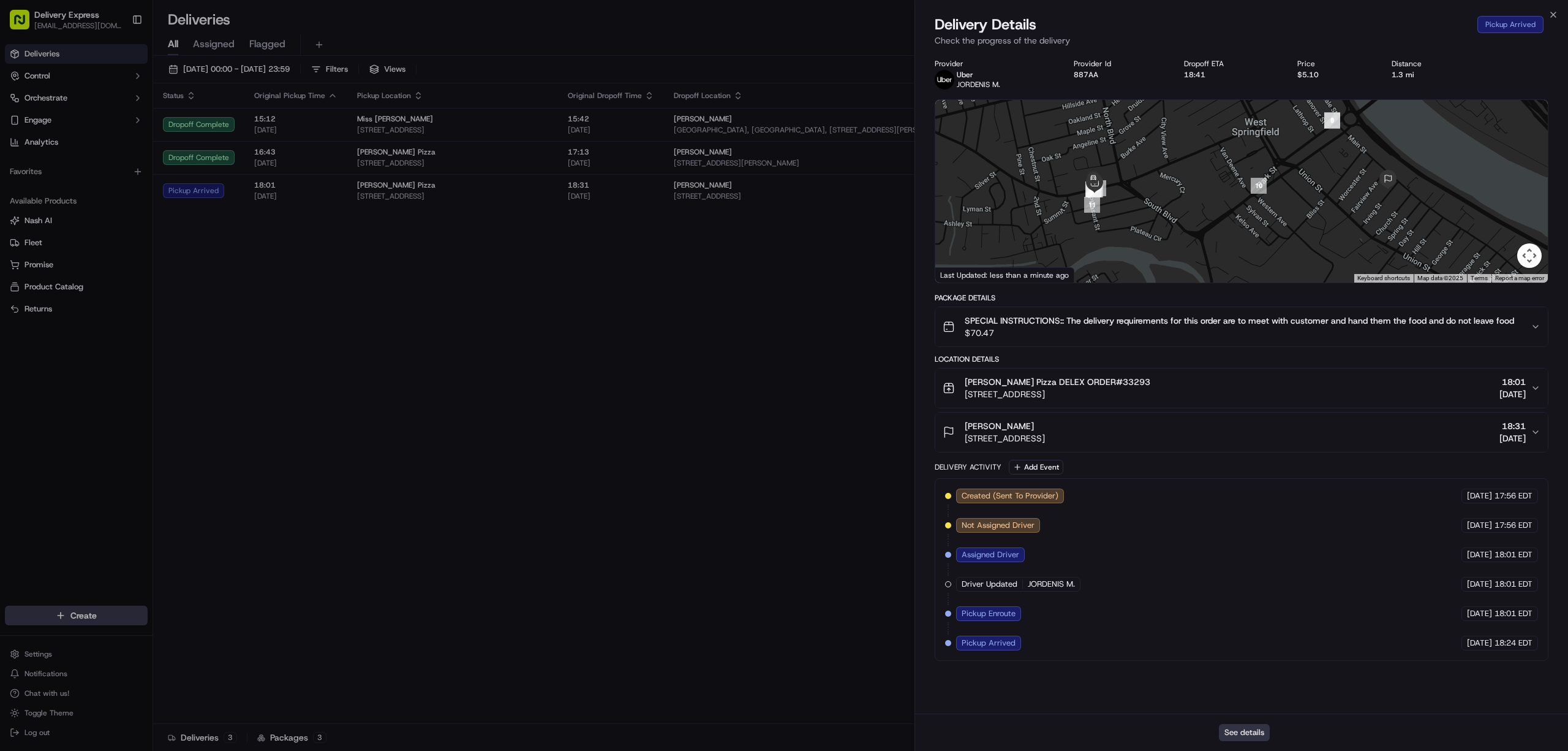
click at [1252, 732] on button "See details" at bounding box center [1244, 732] width 51 height 17
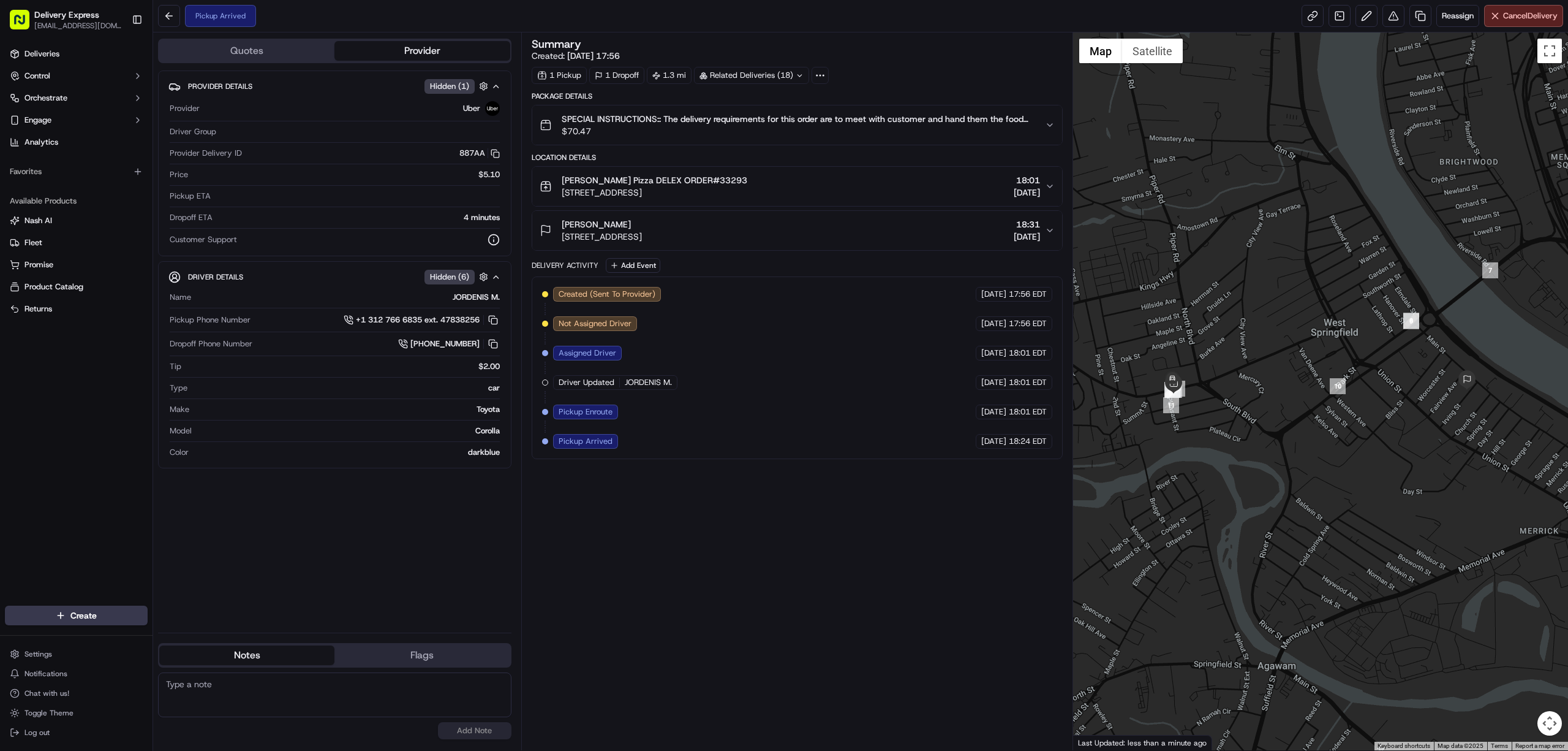
click at [726, 638] on div "Summary Created: [DATE] 17:56 1 Pickup 1 Dropoff 1.3 mi Related Deliveries (18)…" at bounding box center [797, 392] width 531 height 706
click at [167, 18] on button at bounding box center [169, 15] width 22 height 22
